Goal: Transaction & Acquisition: Purchase product/service

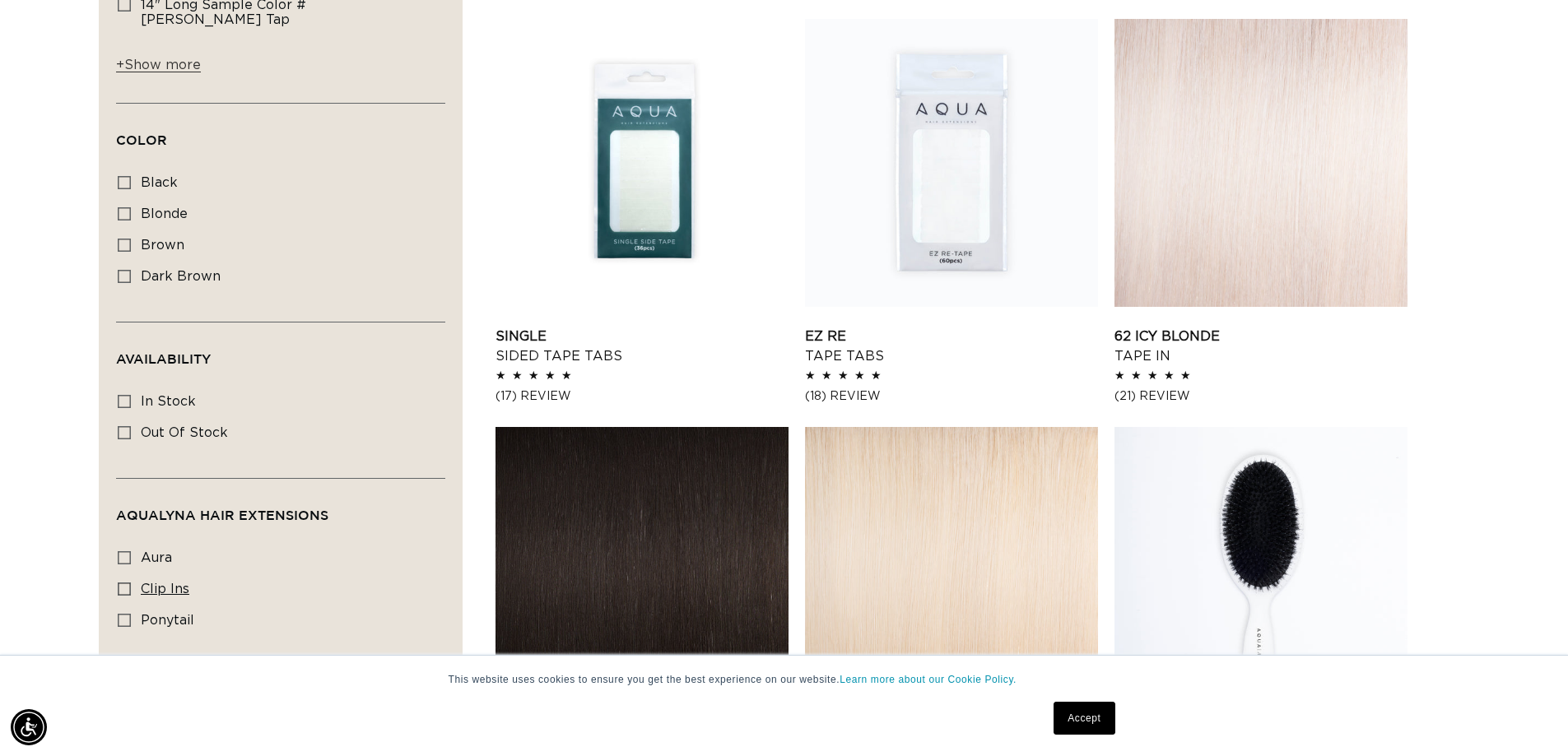
scroll to position [969, 0]
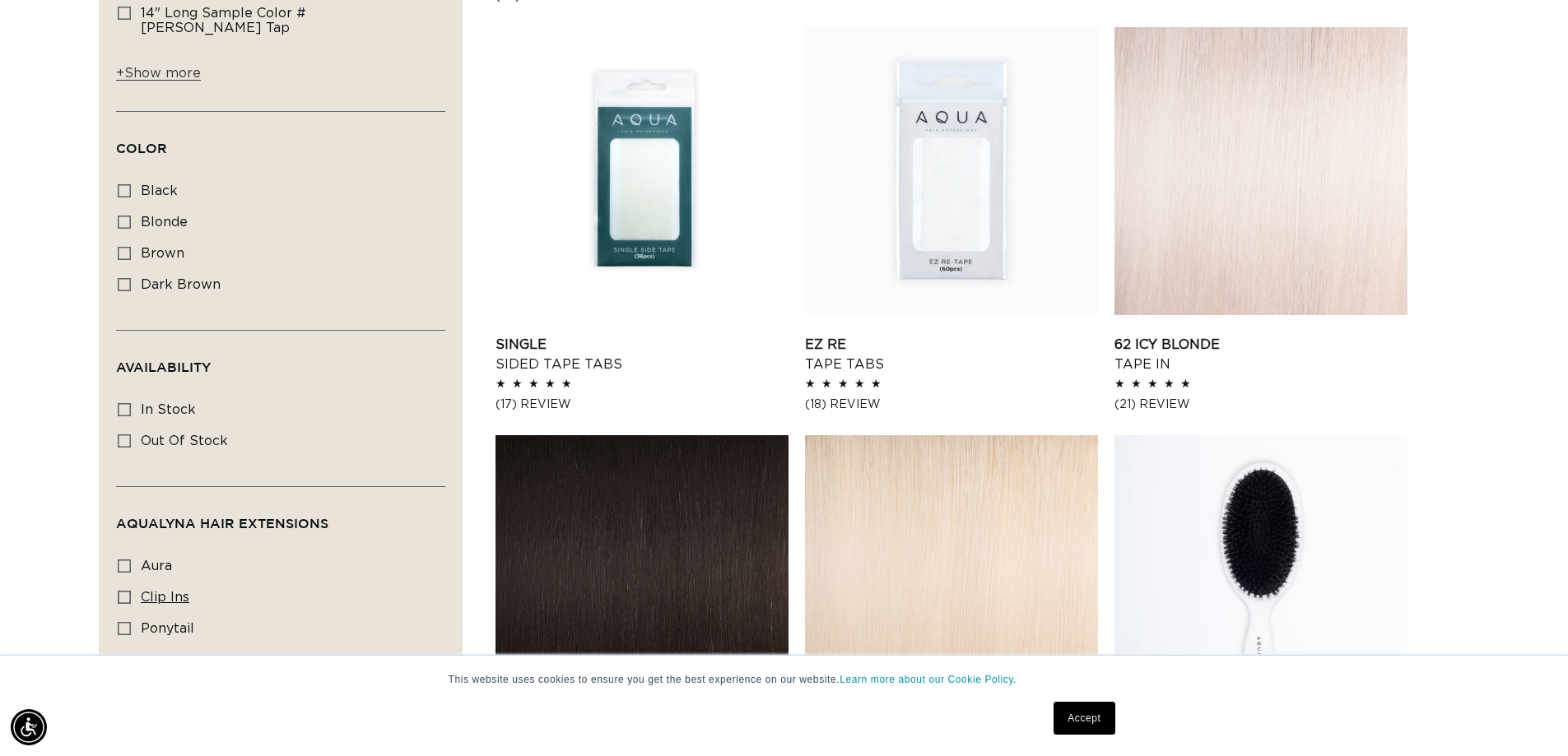
click at [124, 591] on icon at bounding box center [124, 597] width 13 height 13
click at [124, 591] on input "clip ins clip ins (60 products)" at bounding box center [124, 597] width 13 height 13
checkbox input "true"
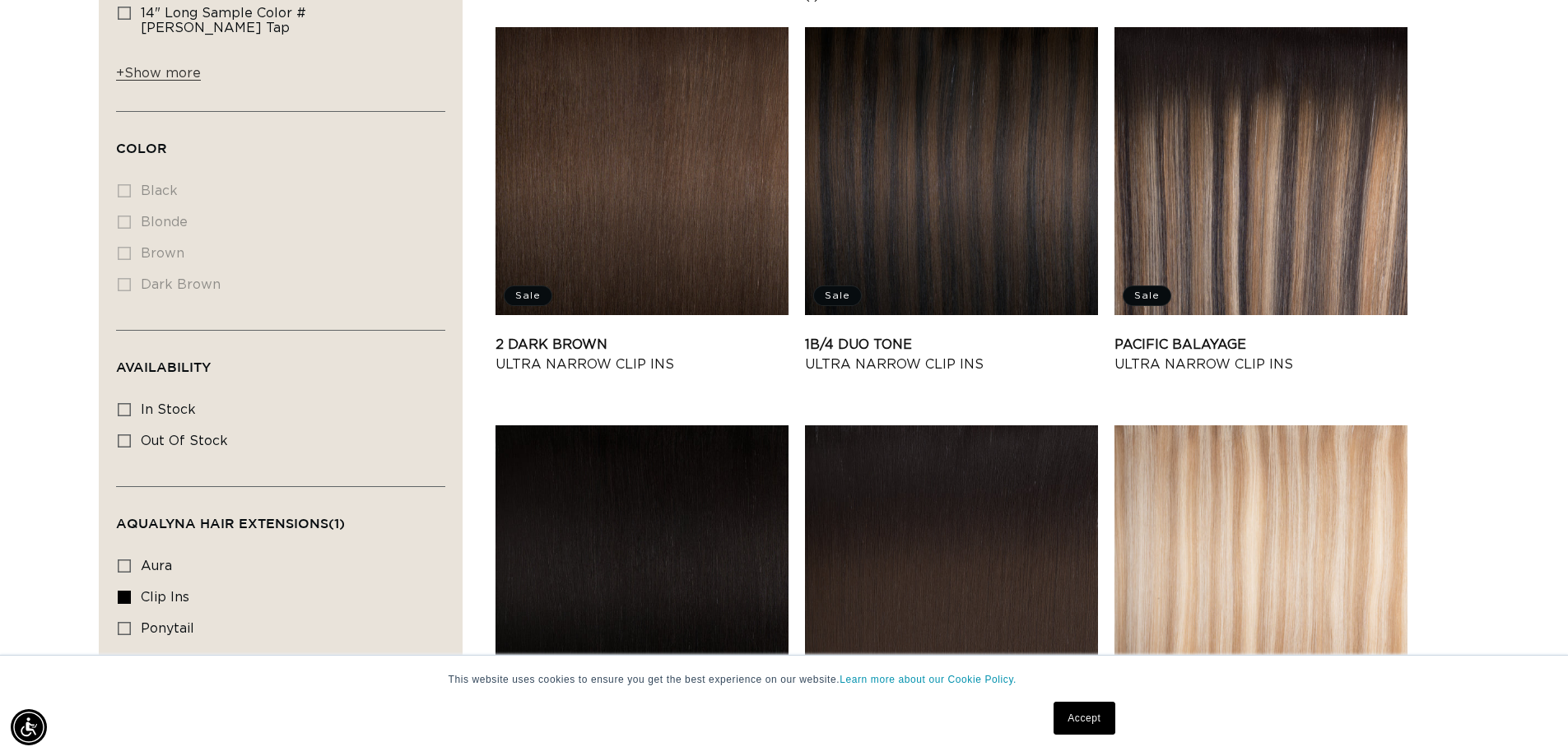
click at [123, 176] on li "Black Black (0 products)" at bounding box center [275, 192] width 316 height 31
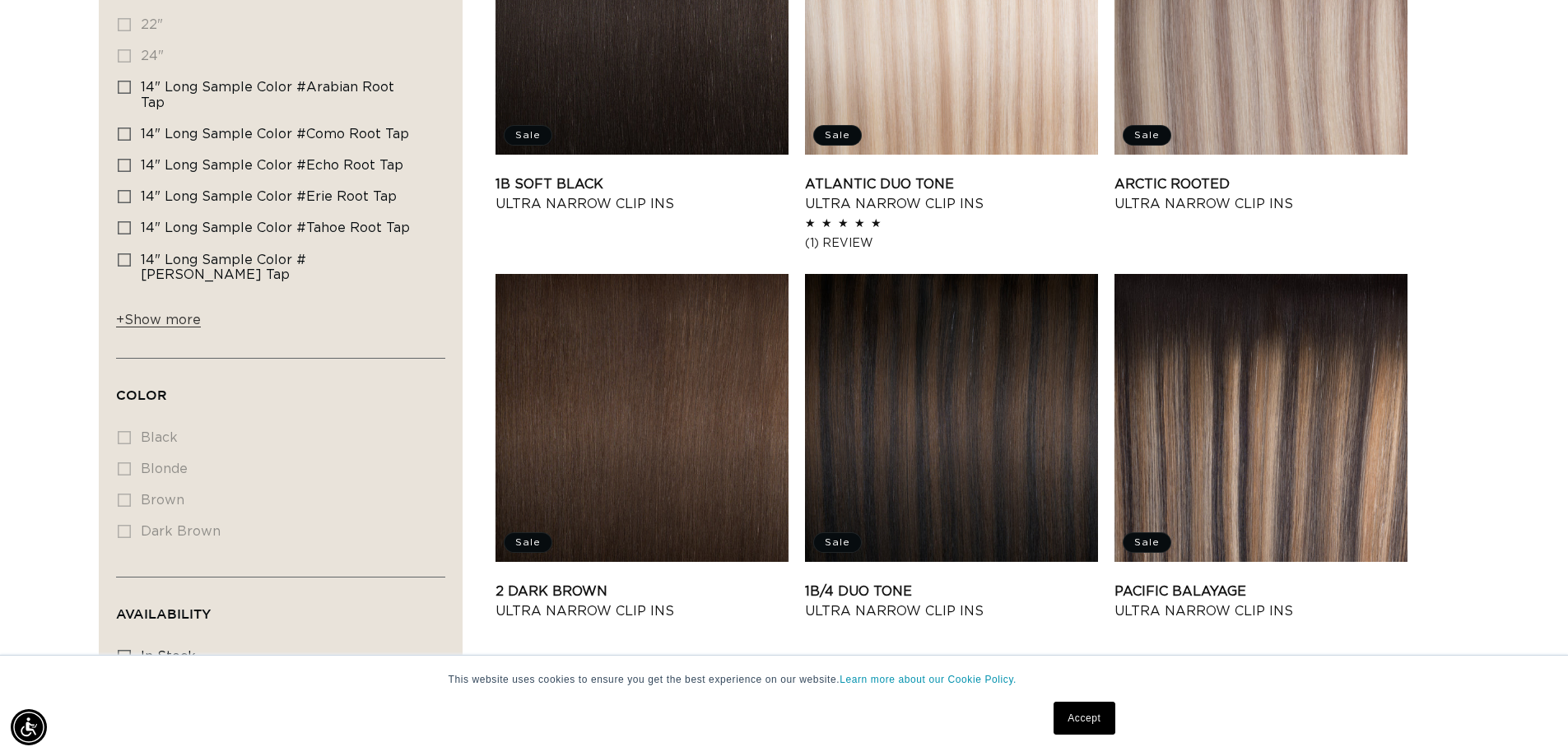
scroll to position [558, 0]
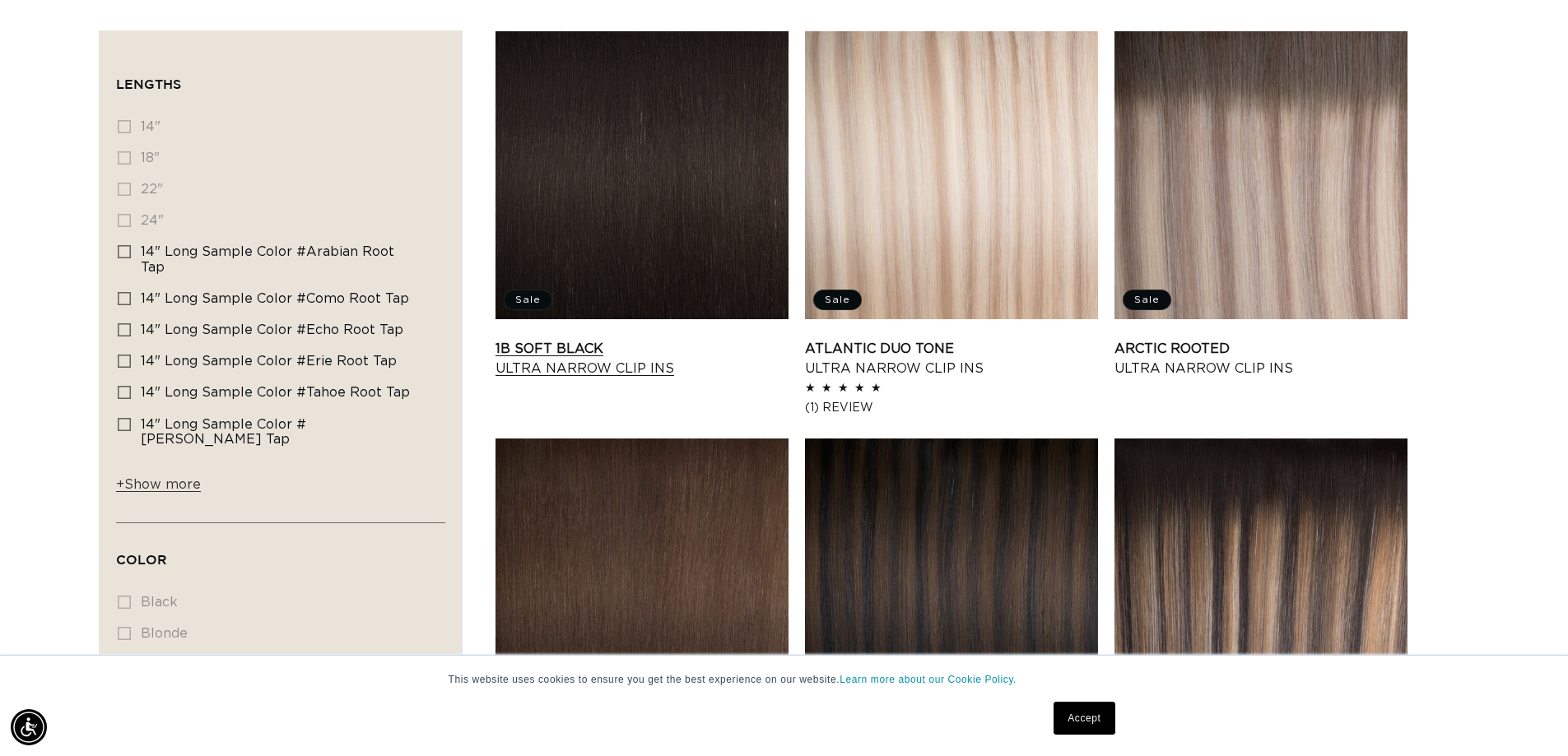
click at [640, 339] on link "1B Soft Black Ultra Narrow Clip Ins" at bounding box center [642, 358] width 293 height 39
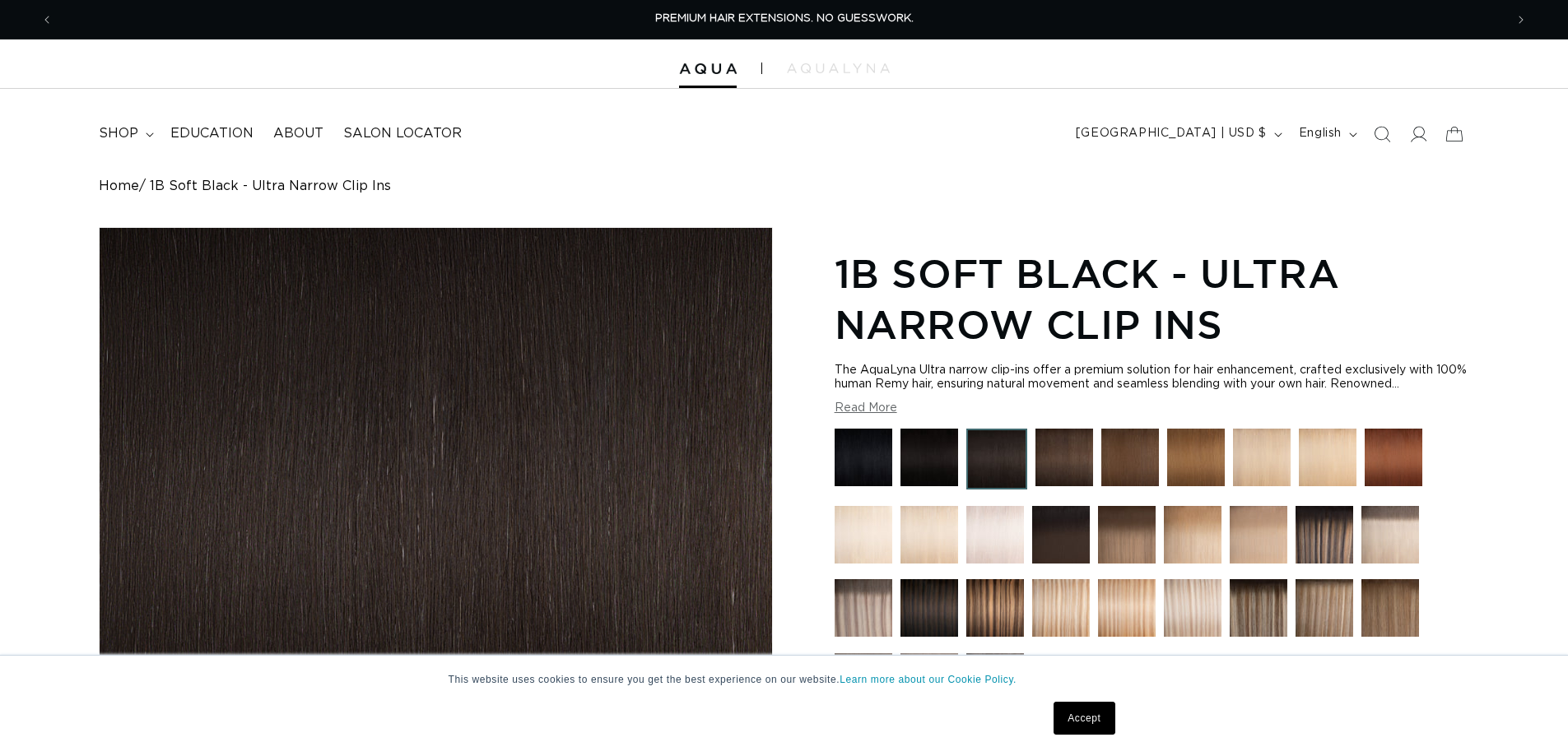
click at [859, 475] on img at bounding box center [863, 457] width 58 height 58
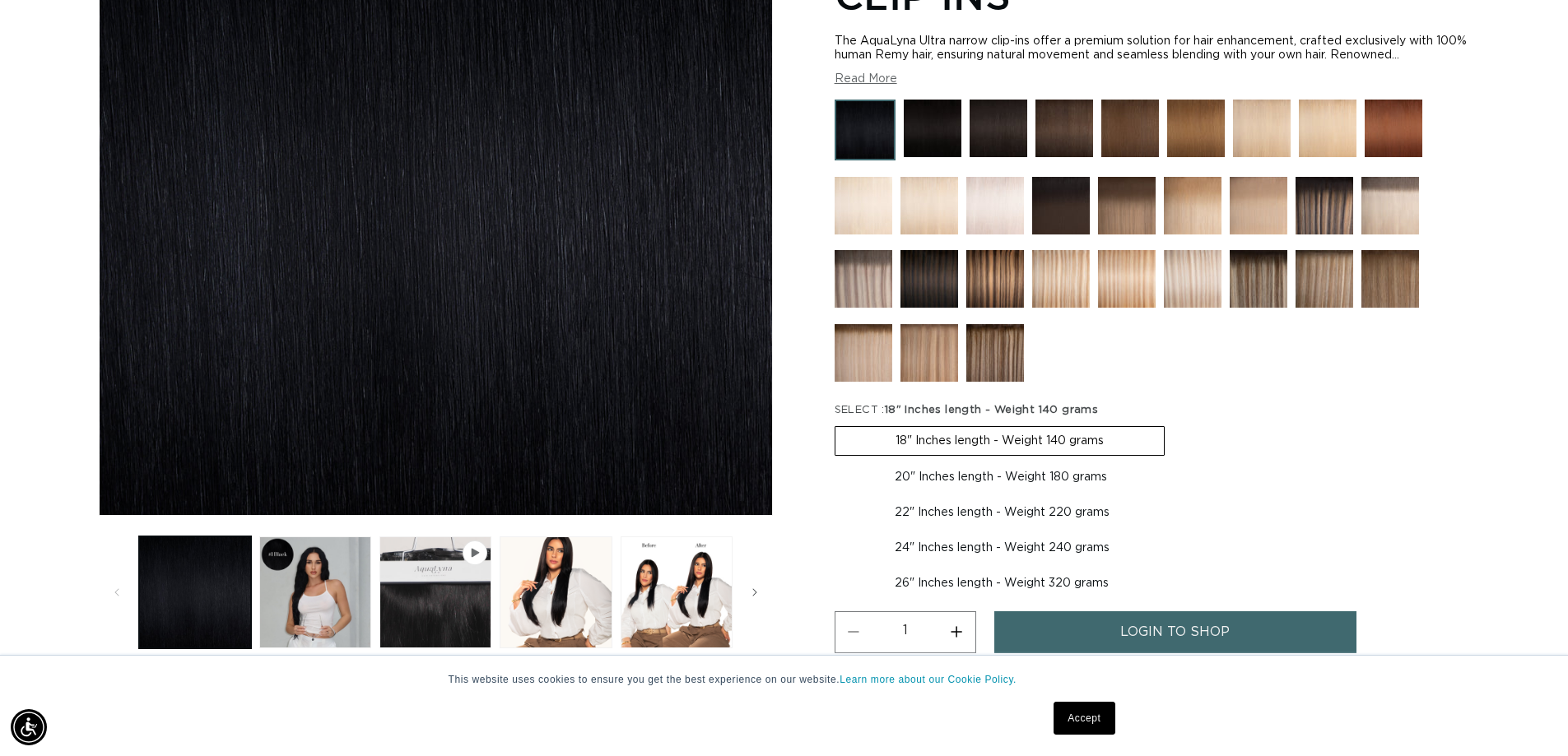
scroll to position [494, 0]
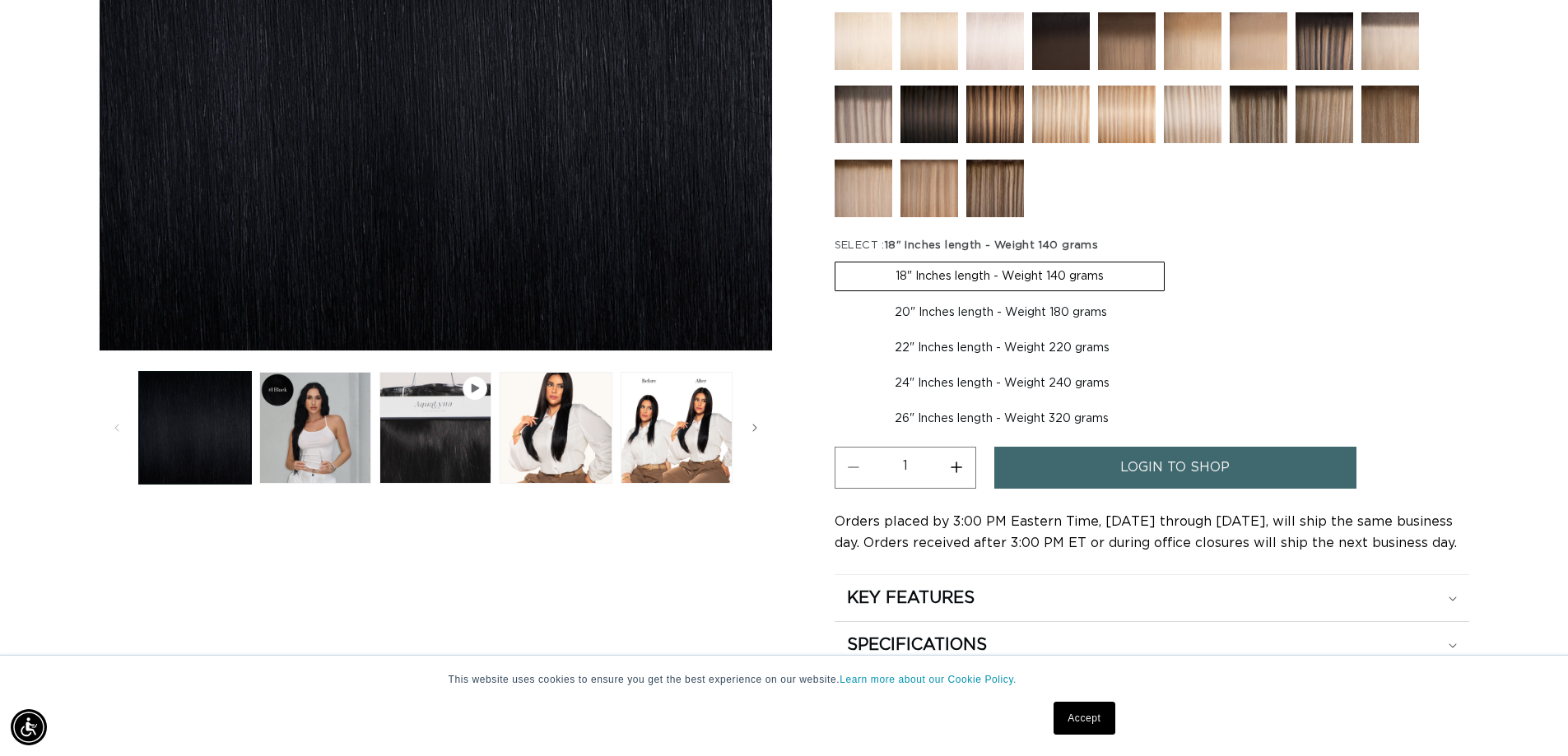
click at [926, 385] on label "24" Inches length - Weight 240 grams Variant sold out or unavailable" at bounding box center [1002, 384] width 335 height 28
click at [1178, 331] on input "24" Inches length - Weight 240 grams Variant sold out or unavailable" at bounding box center [1178, 330] width 1 height 1
radio input "true"
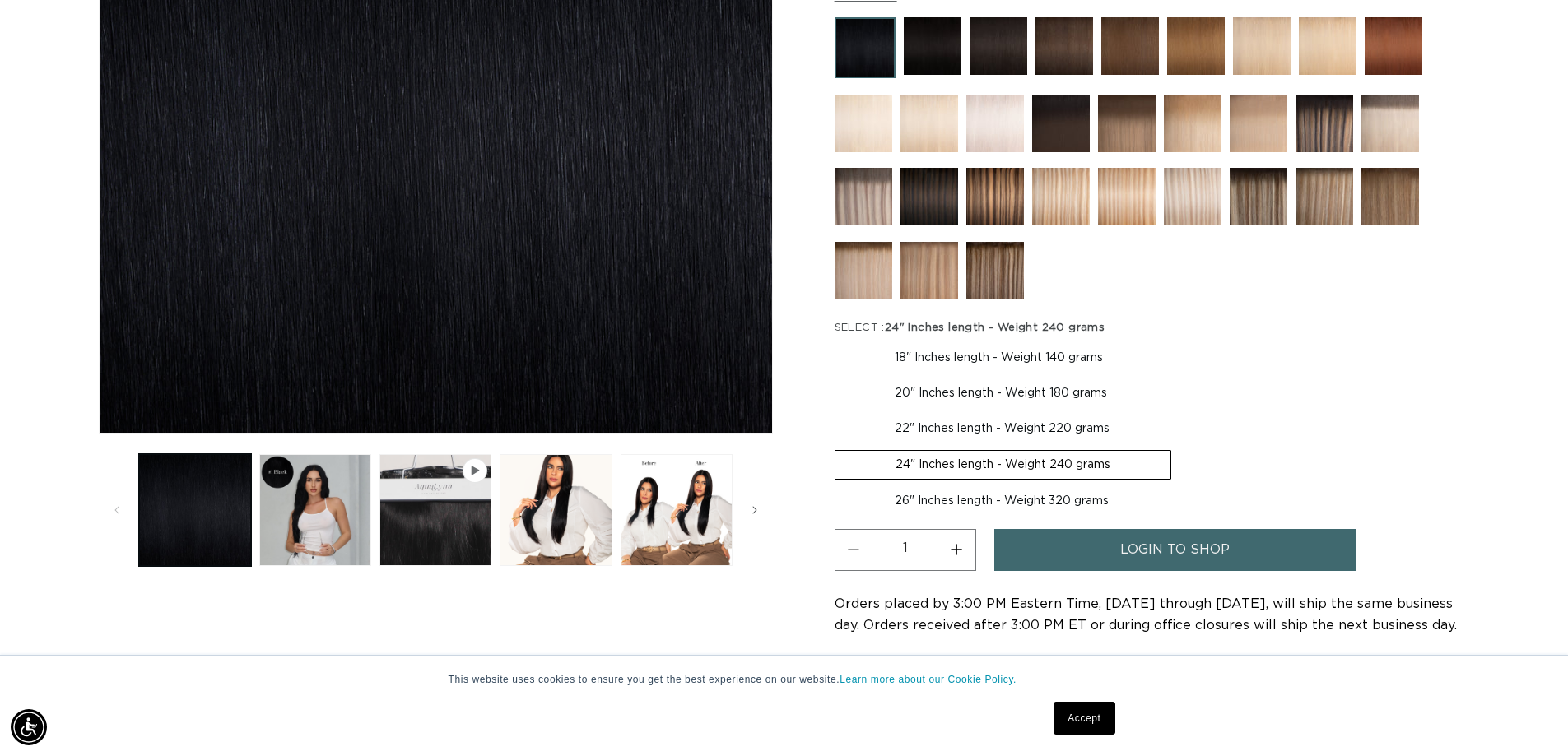
scroll to position [329, 0]
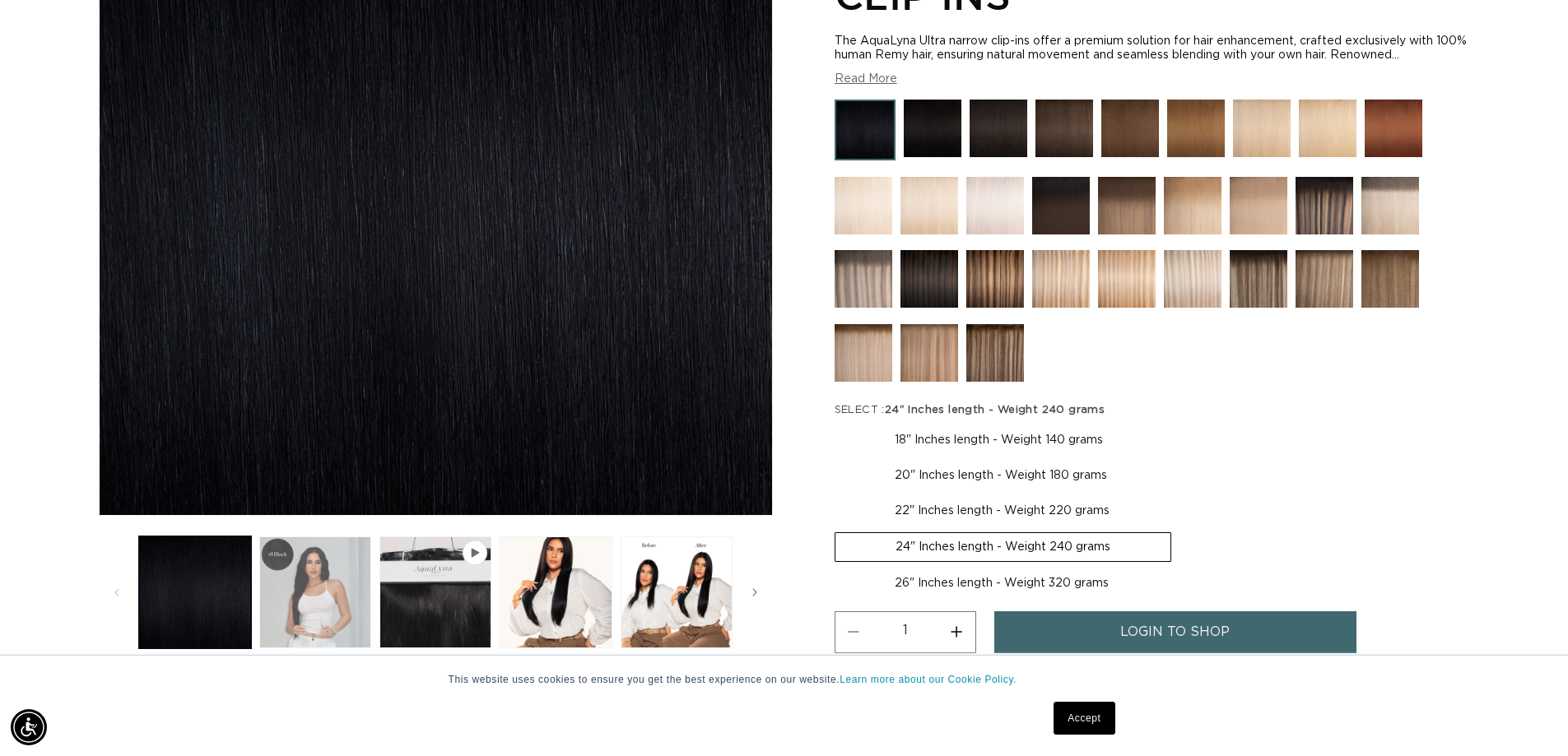
click at [297, 598] on button "Load image 2 in gallery view" at bounding box center [315, 593] width 112 height 112
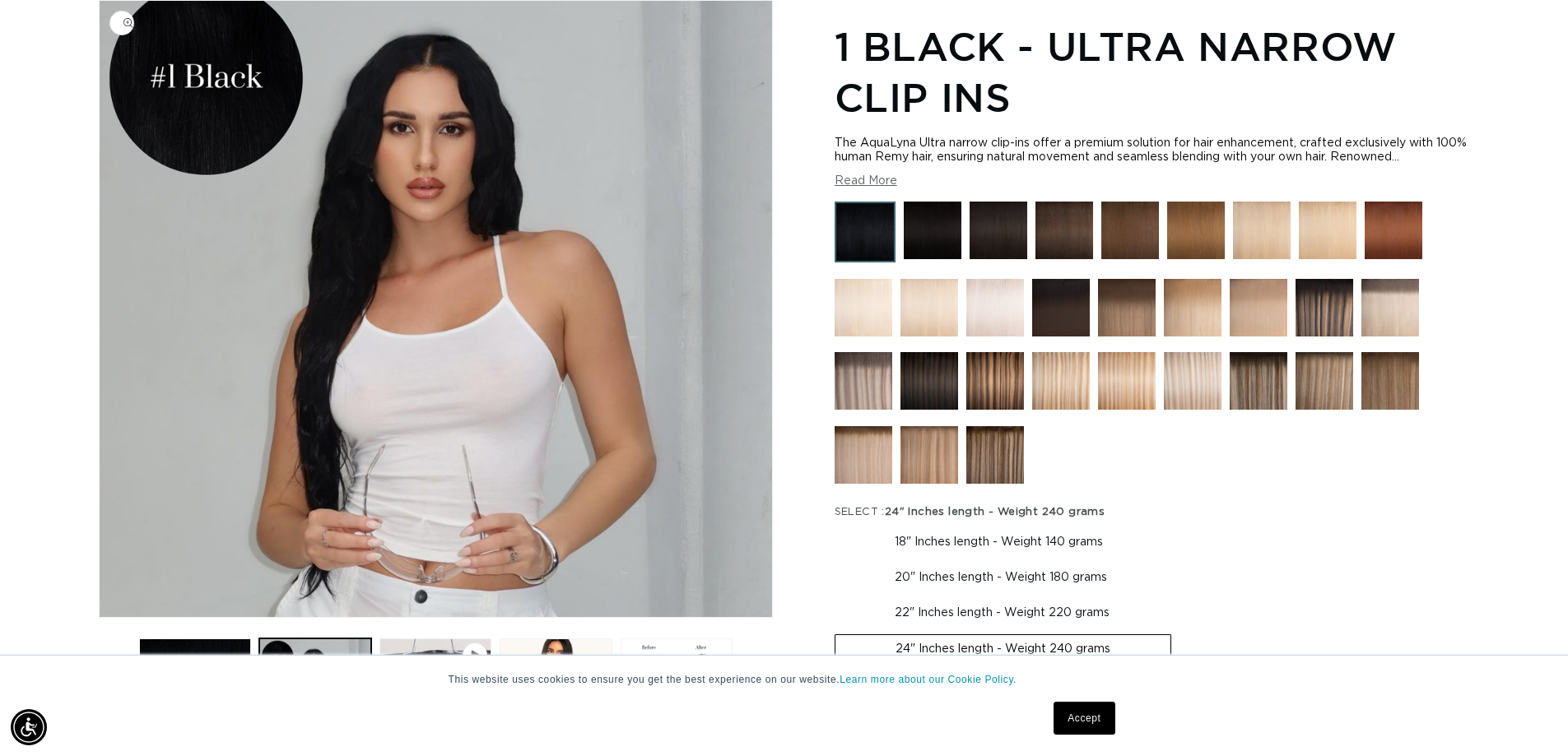
scroll to position [145, 0]
